Goal: Information Seeking & Learning: Learn about a topic

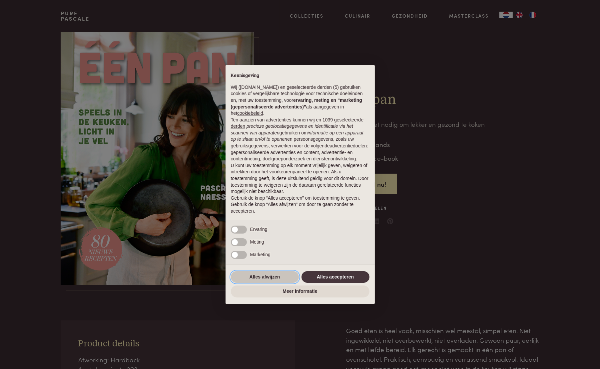
click at [271, 278] on button "Alles afwijzen" at bounding box center [265, 277] width 68 height 12
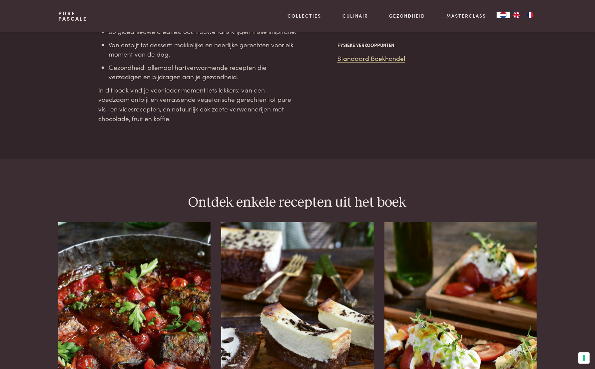
scroll to position [766, 0]
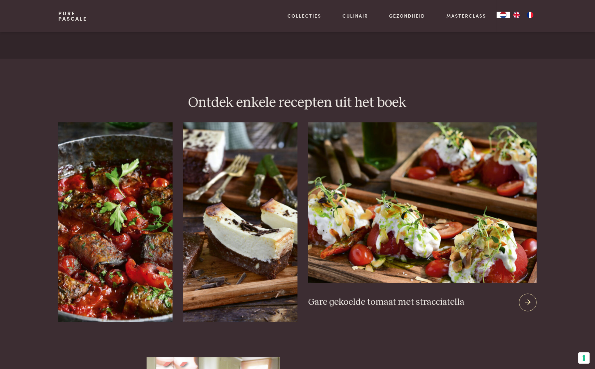
click at [529, 298] on icon at bounding box center [528, 303] width 6 height 10
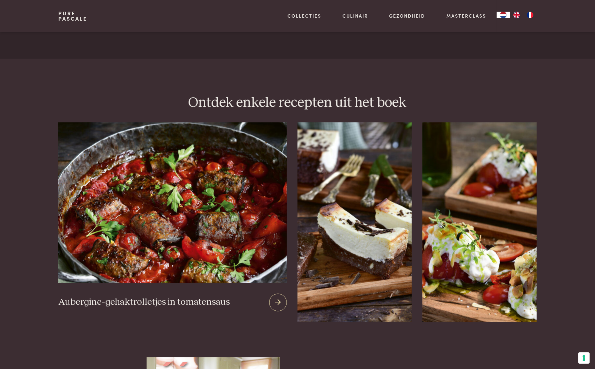
click at [85, 202] on img at bounding box center [172, 203] width 229 height 161
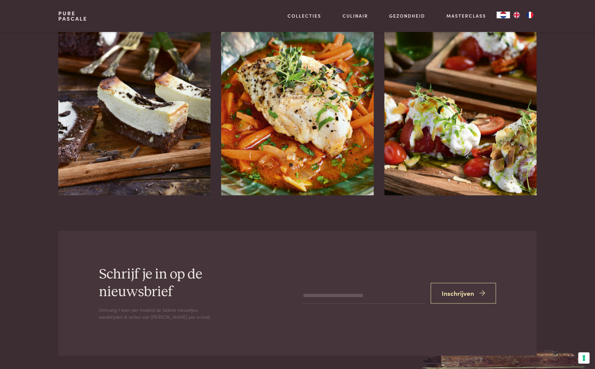
scroll to position [1299, 0]
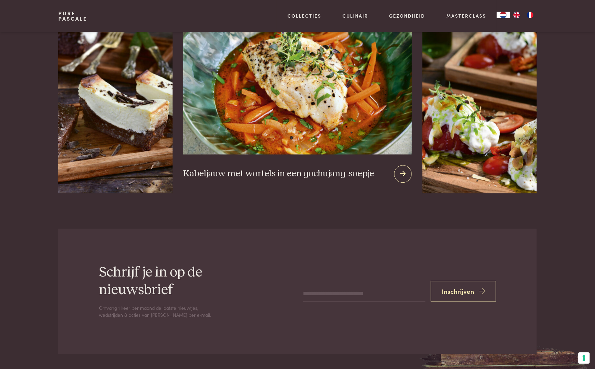
click at [304, 114] on img at bounding box center [297, 74] width 229 height 161
